Goal: Task Accomplishment & Management: Manage account settings

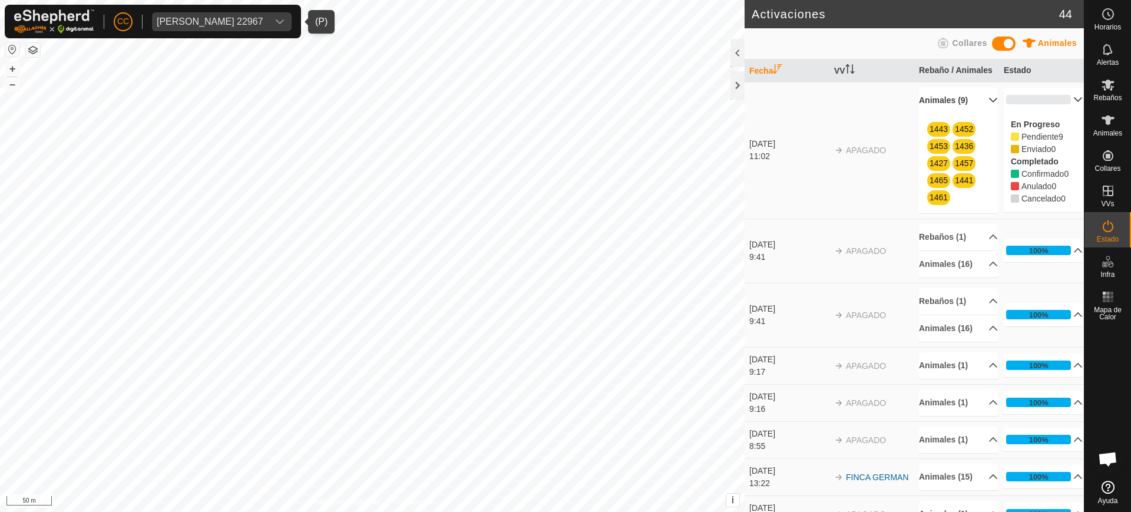
scroll to position [918, 0]
click at [199, 18] on div "[PERSON_NAME] 22967" at bounding box center [210, 21] width 107 height 9
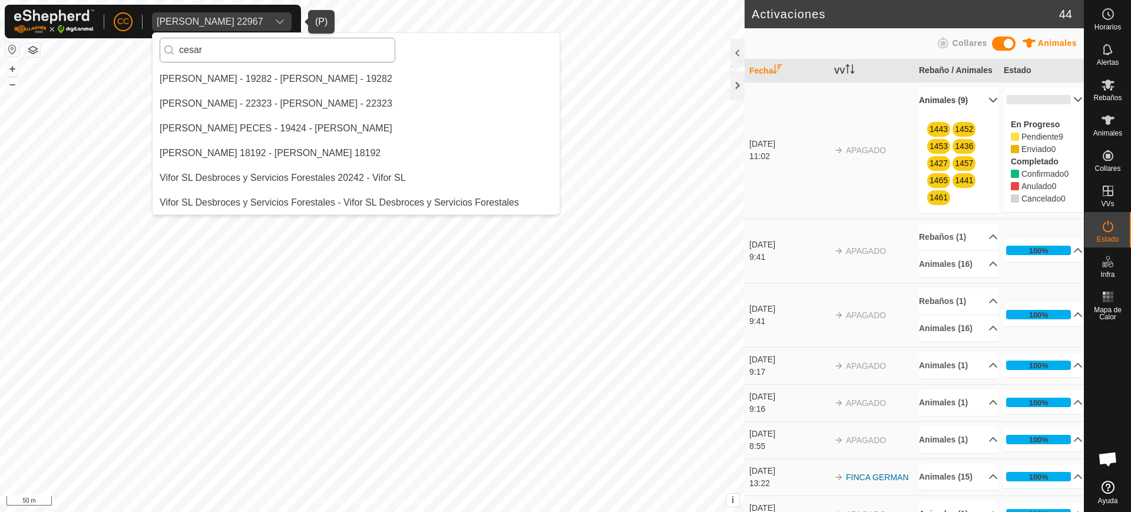
scroll to position [0, 0]
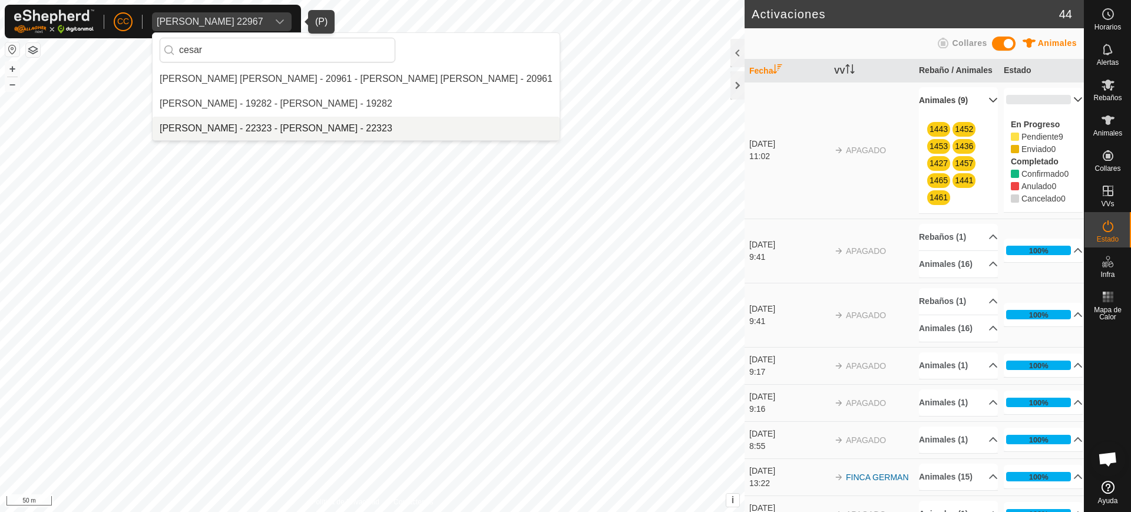
type input "cesar"
click at [291, 122] on li "[PERSON_NAME] - 22323 - [PERSON_NAME] - 22323" at bounding box center [356, 129] width 407 height 24
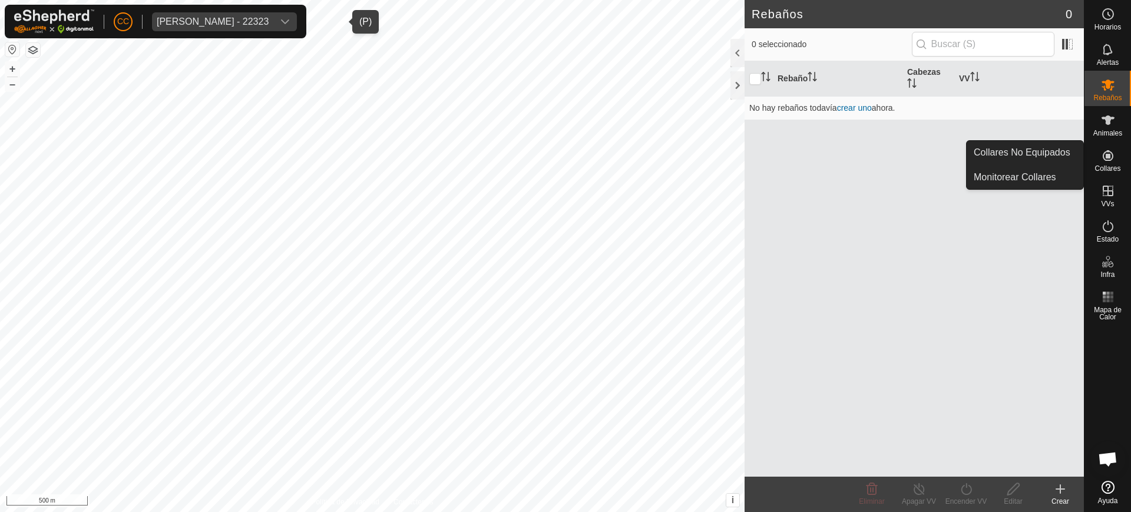
click at [1113, 153] on icon at bounding box center [1108, 156] width 14 height 14
click at [1055, 151] on link "Collares No Equipados" at bounding box center [1025, 153] width 117 height 24
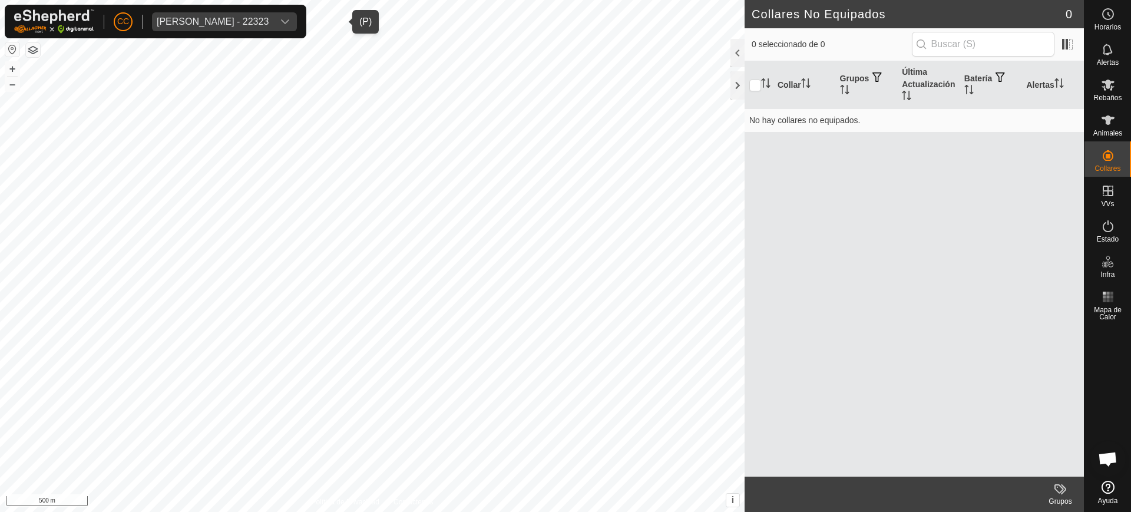
click at [205, 10] on div "CC [PERSON_NAME] - 22323" at bounding box center [156, 22] width 302 height 34
click at [207, 21] on div "[PERSON_NAME] - 22323" at bounding box center [213, 21] width 112 height 9
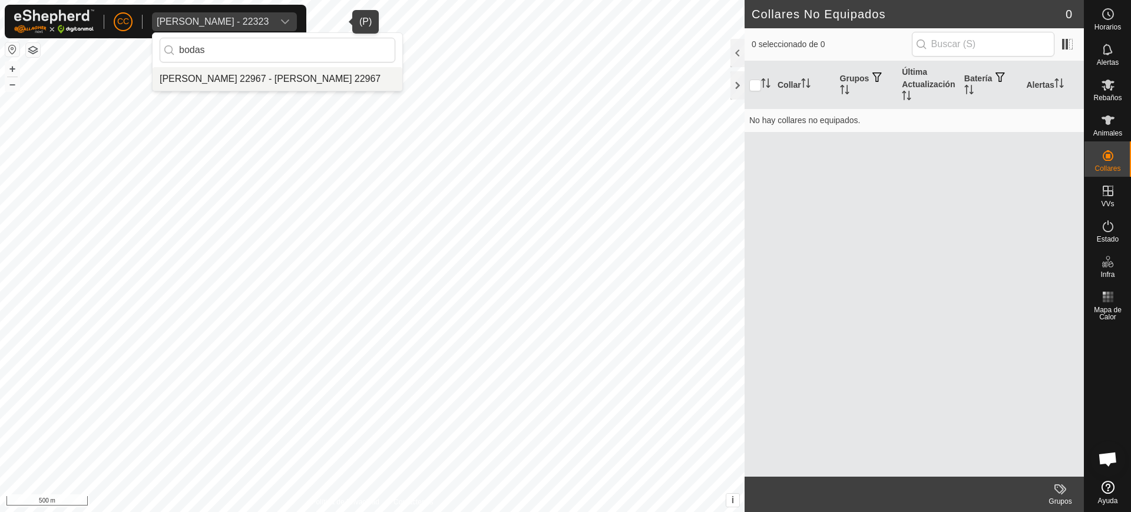
type input "bodas"
click at [216, 72] on li "[PERSON_NAME] 22967 - [PERSON_NAME] 22967" at bounding box center [278, 79] width 250 height 24
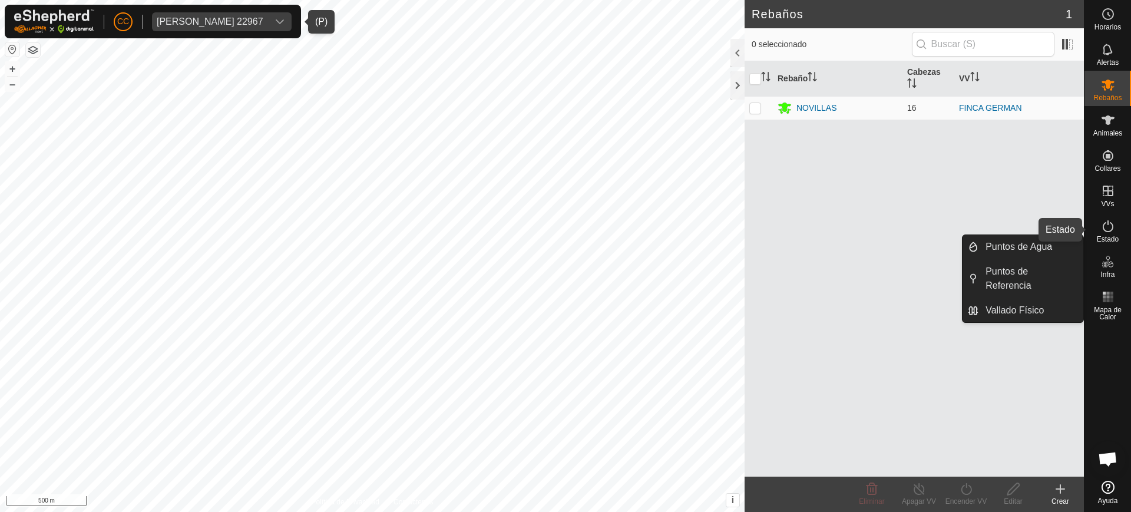
click at [1106, 236] on span "Estado" at bounding box center [1108, 239] width 22 height 7
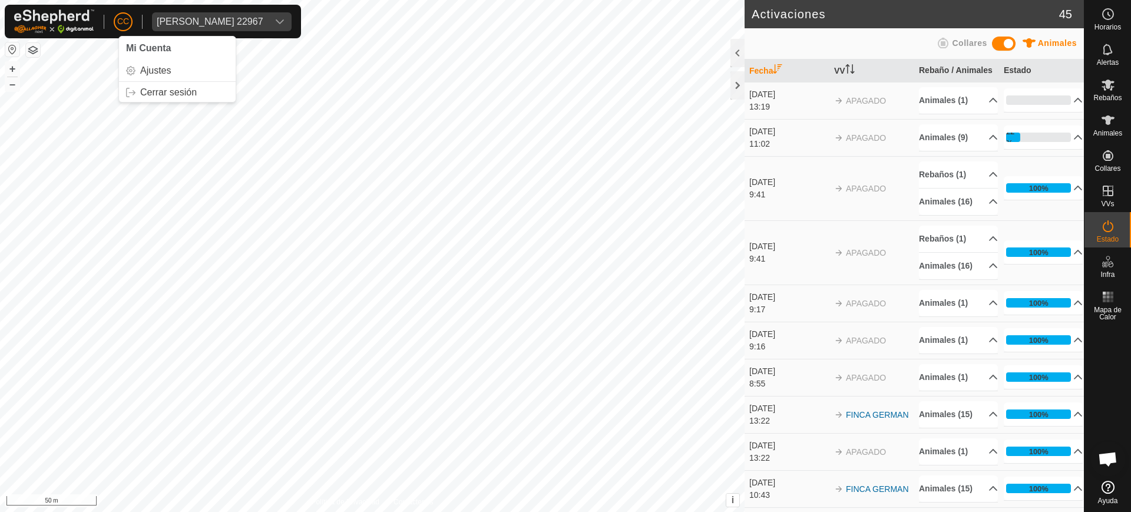
drag, startPoint x: 136, startPoint y: 18, endPoint x: 123, endPoint y: 20, distance: 13.7
click at [123, 20] on div "CC Mi Cuenta Ajustes Cerrar sesión [PERSON_NAME] 22967" at bounding box center [153, 22] width 296 height 34
click at [123, 20] on span "CC" at bounding box center [123, 21] width 12 height 12
click at [122, 23] on span "CC" at bounding box center [123, 21] width 12 height 12
click at [159, 98] on link "Cerrar sesión" at bounding box center [177, 92] width 117 height 19
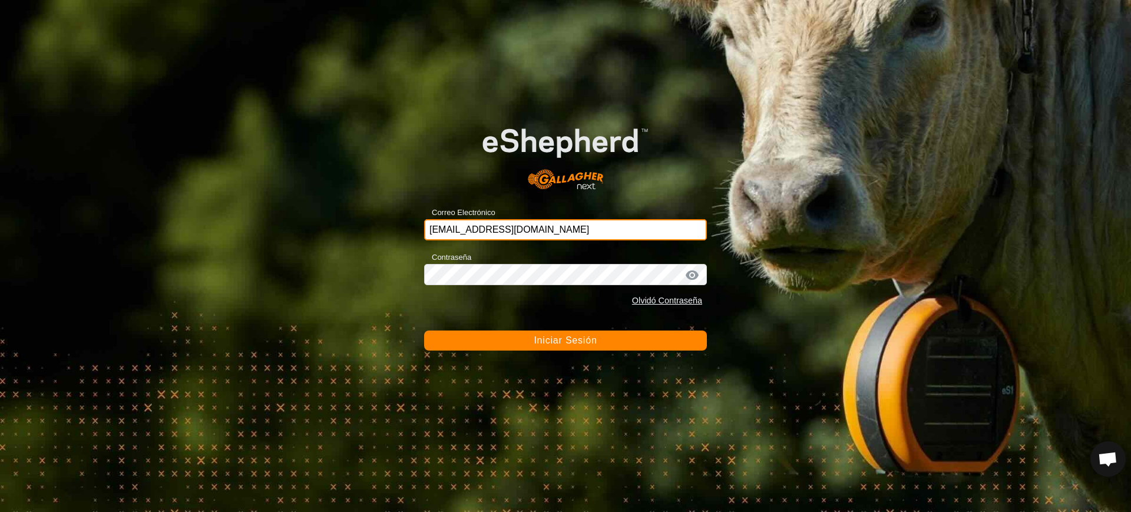
drag, startPoint x: 566, startPoint y: 223, endPoint x: 352, endPoint y: 232, distance: 214.7
click at [352, 232] on div "Correo Electrónico [EMAIL_ADDRESS][DOMAIN_NAME] Contraseña Olvidó Contraseña In…" at bounding box center [565, 256] width 1131 height 512
click at [470, 230] on input "[EMAIL_ADDRESS][DOMAIN_NAME]" at bounding box center [565, 229] width 283 height 21
type input "m"
type input "[EMAIL_ADDRESS][DOMAIN_NAME]"
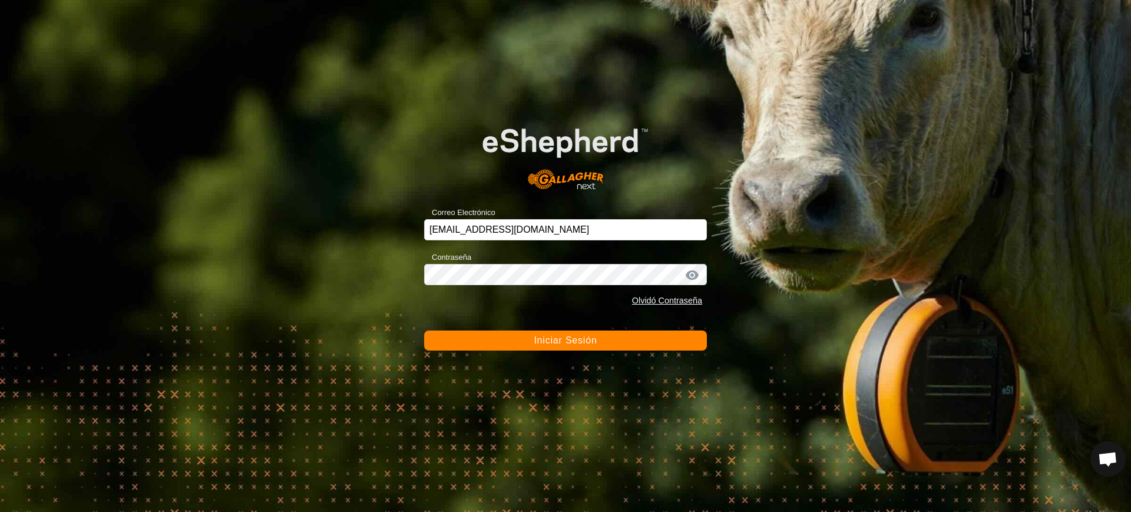
click at [522, 339] on button "Iniciar Sesión" at bounding box center [565, 341] width 283 height 20
